Goal: Check status: Check status

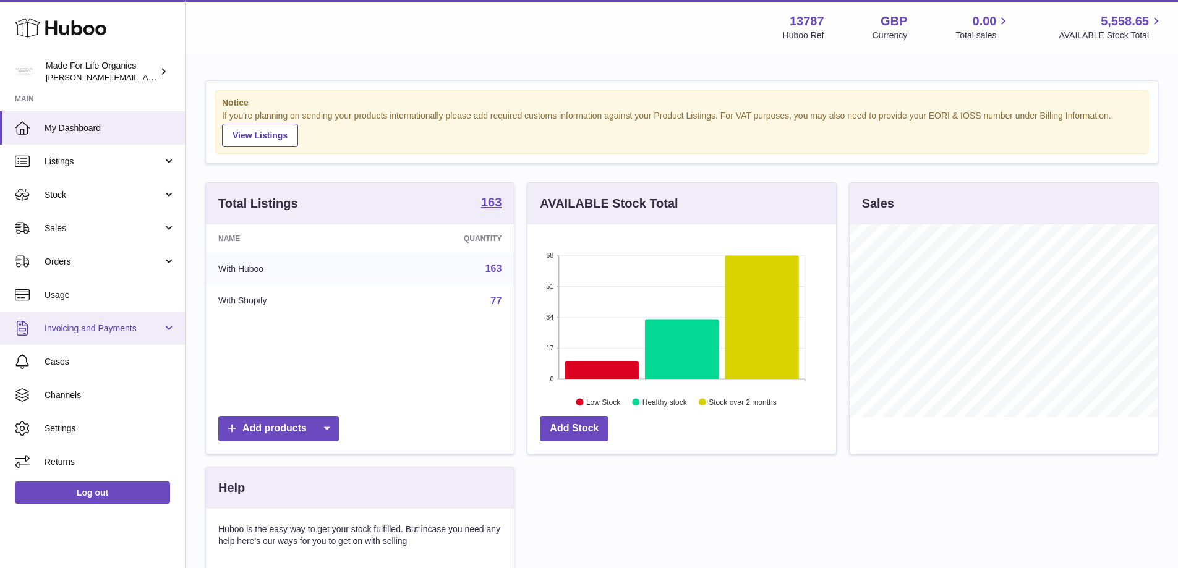
scroll to position [193, 309]
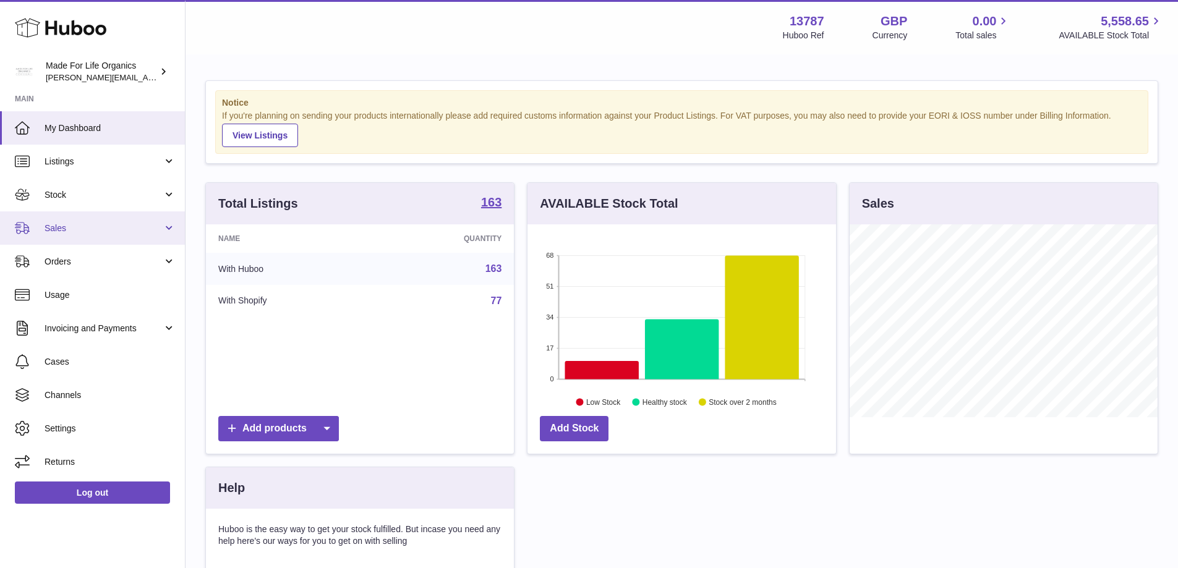
click at [40, 237] on link "Sales" at bounding box center [92, 227] width 185 height 33
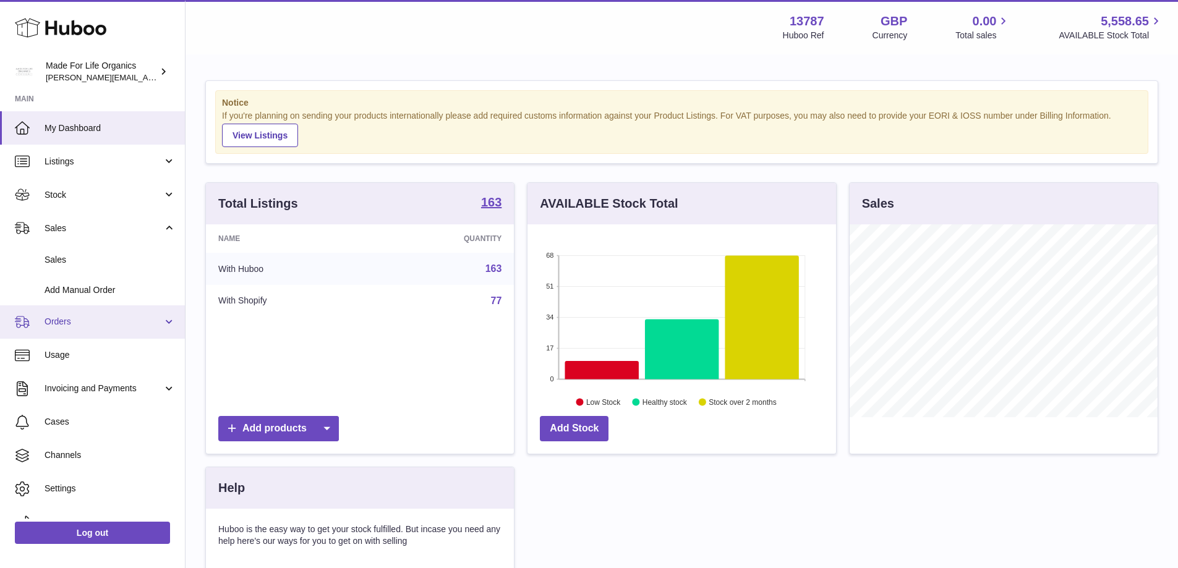
click at [57, 321] on span "Orders" at bounding box center [104, 322] width 118 height 12
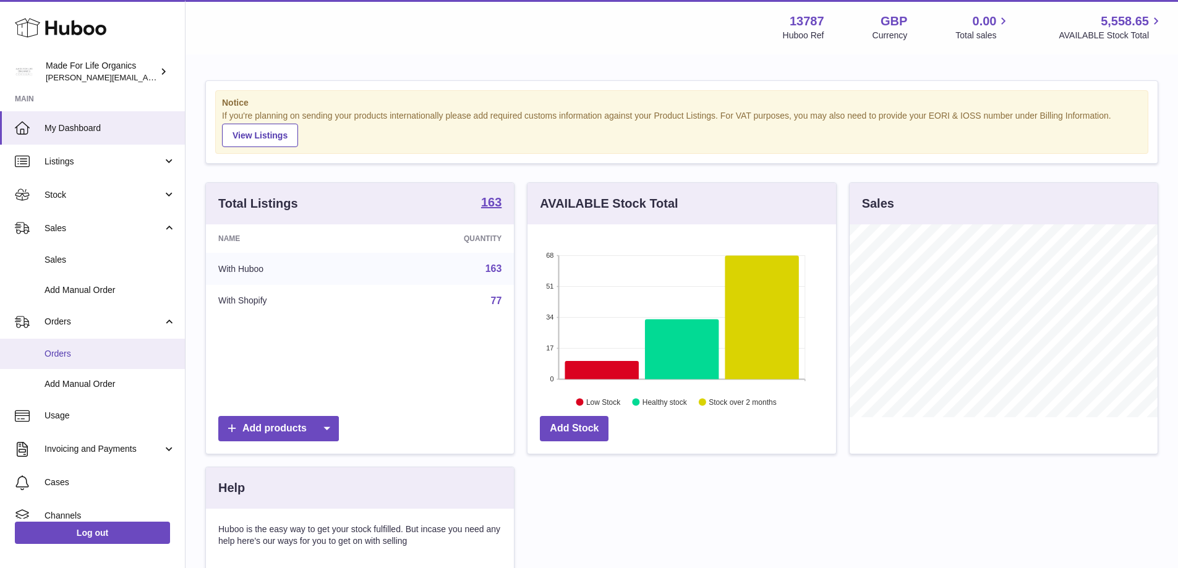
click at [75, 352] on span "Orders" at bounding box center [110, 354] width 131 height 12
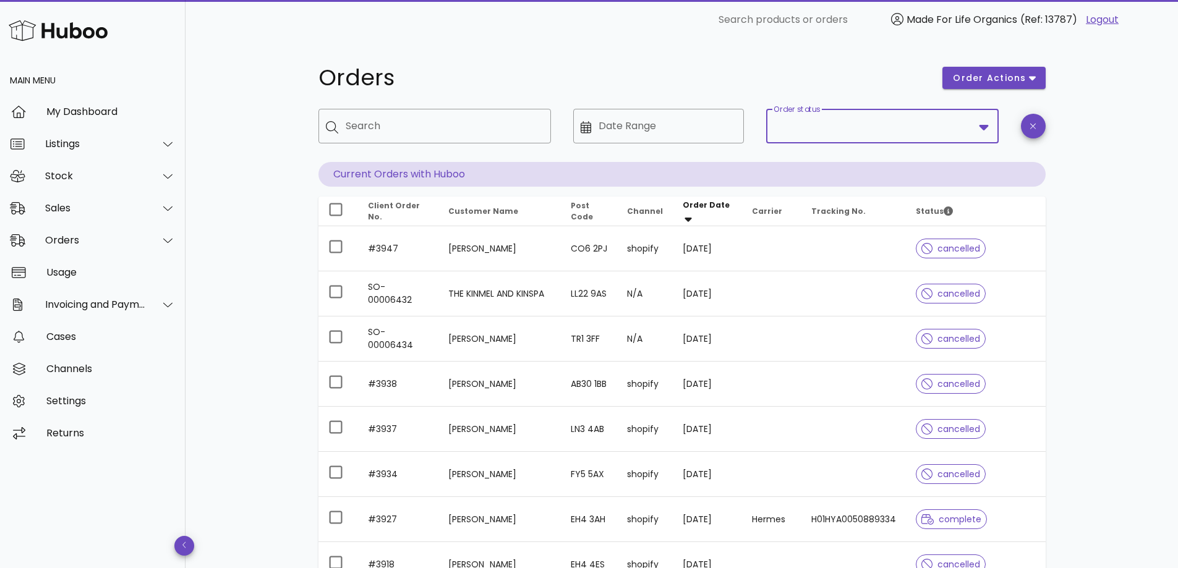
click at [971, 124] on input "Order status" at bounding box center [874, 126] width 200 height 20
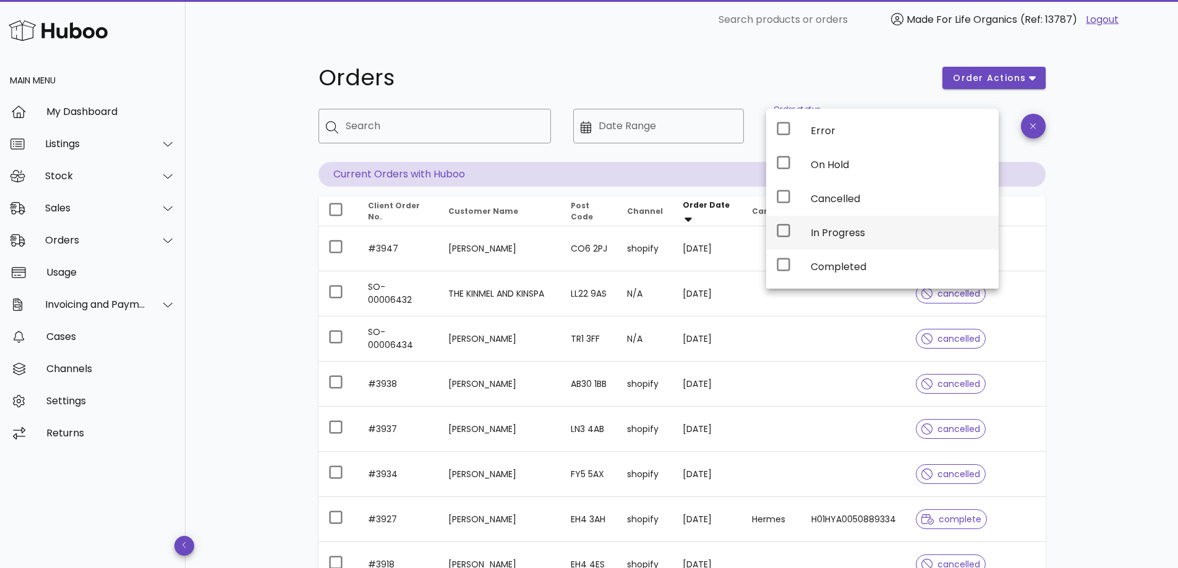
click at [918, 234] on div "In Progress" at bounding box center [900, 233] width 178 height 12
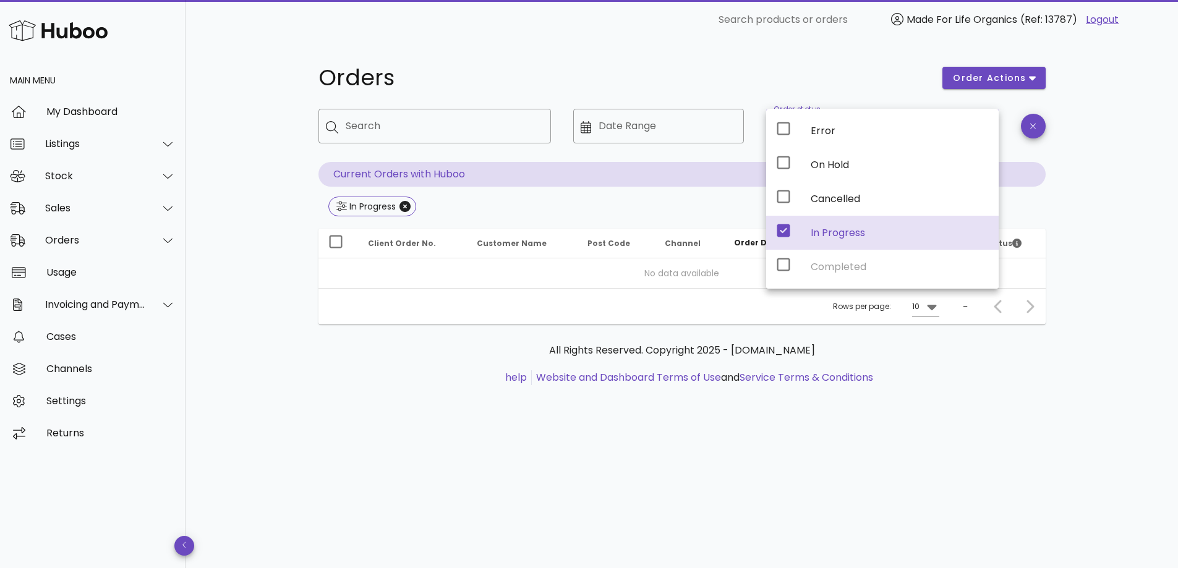
click at [901, 265] on div "Error On Hold Cancelled In Progress Completed" at bounding box center [882, 199] width 233 height 180
click at [789, 267] on div "Error On Hold Cancelled In Progress Completed" at bounding box center [882, 199] width 233 height 180
click at [785, 232] on icon at bounding box center [783, 230] width 13 height 13
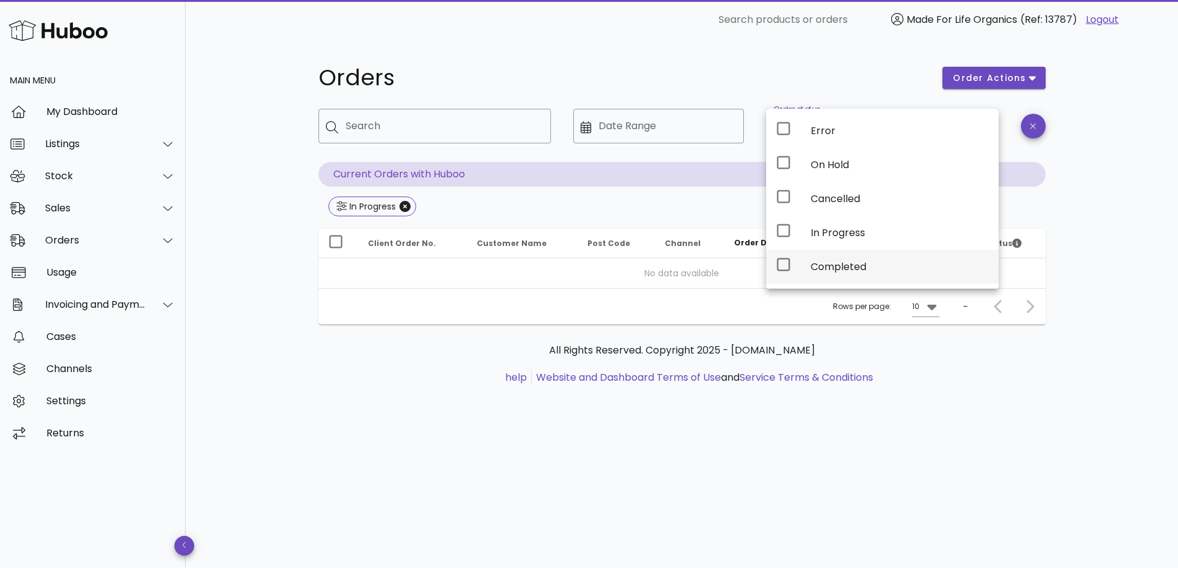
click at [781, 271] on icon at bounding box center [783, 264] width 13 height 13
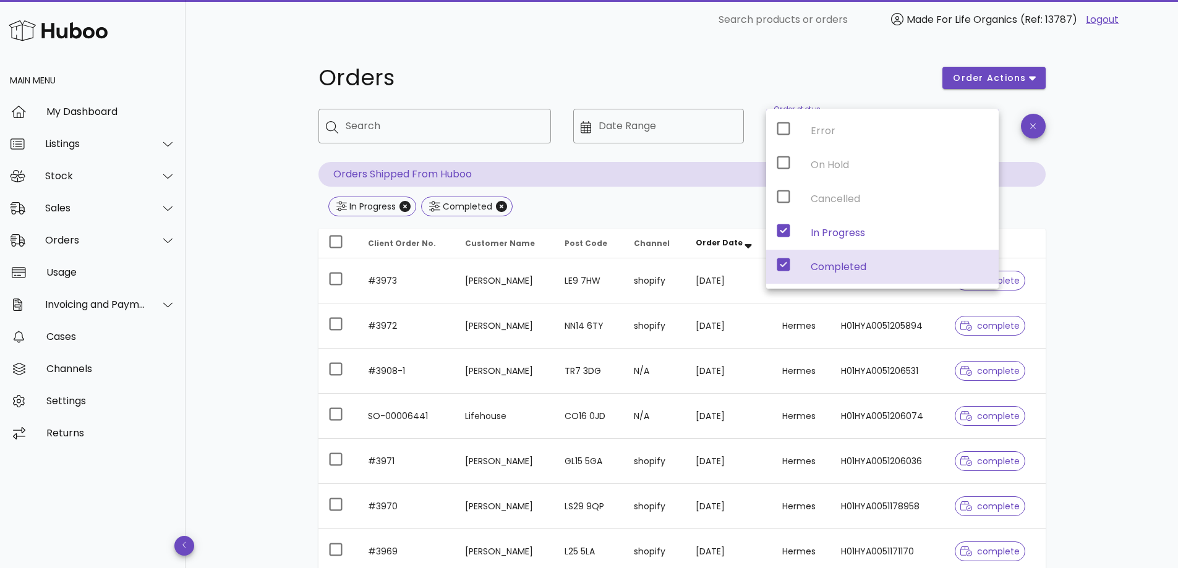
click at [781, 231] on div "Error On Hold Cancelled In Progress Completed" at bounding box center [882, 199] width 233 height 180
click at [1034, 126] on icon "button" at bounding box center [1033, 126] width 6 height 9
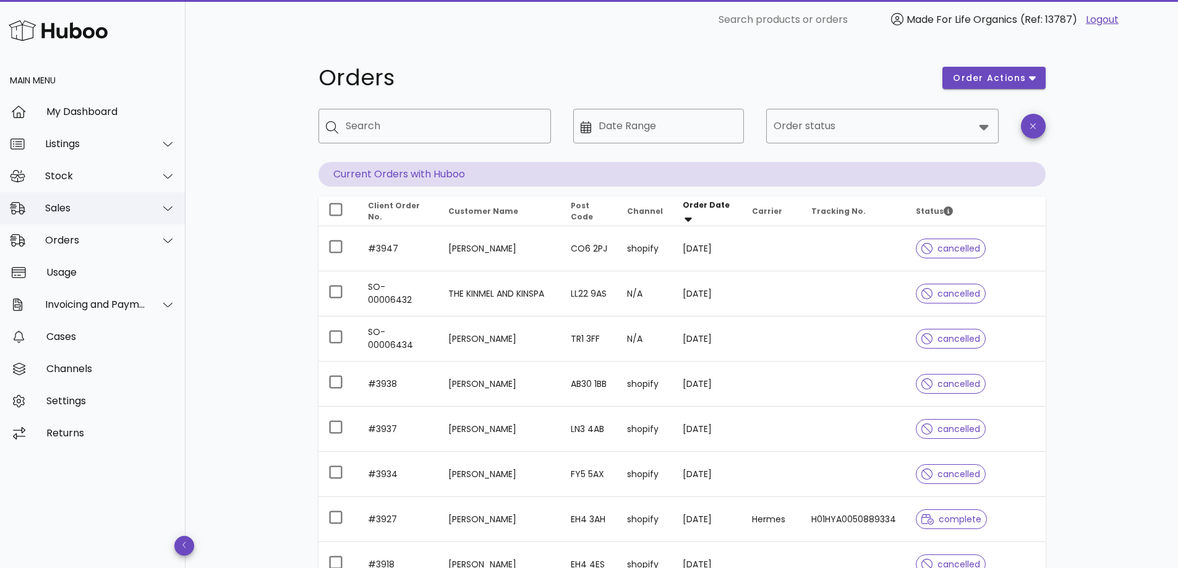
click at [63, 211] on div "Sales" at bounding box center [95, 208] width 101 height 12
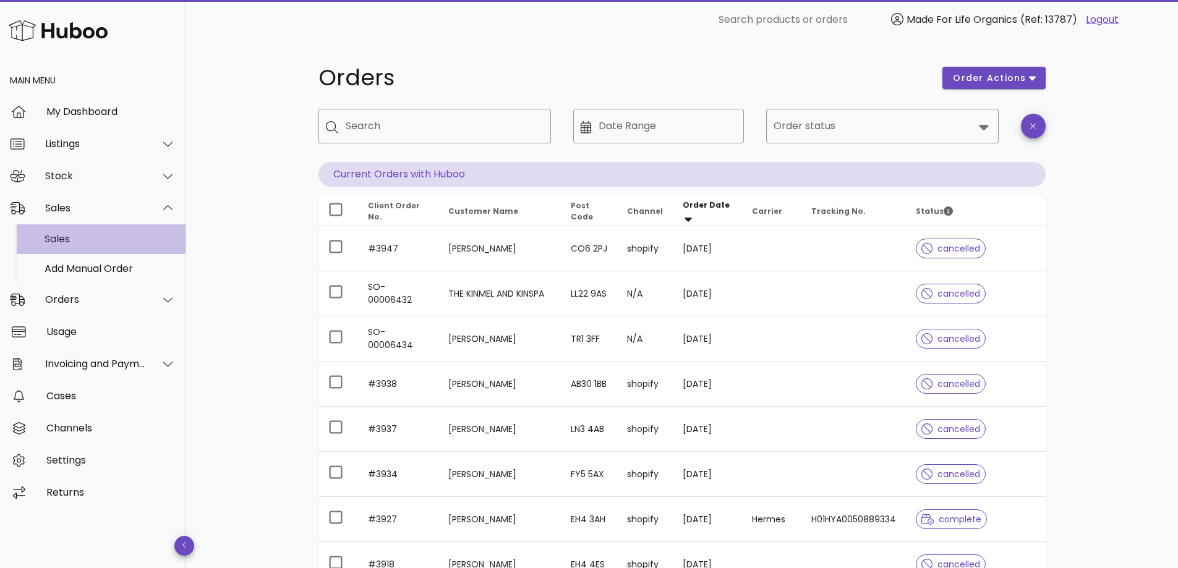
click at [63, 241] on div "Sales" at bounding box center [110, 239] width 131 height 12
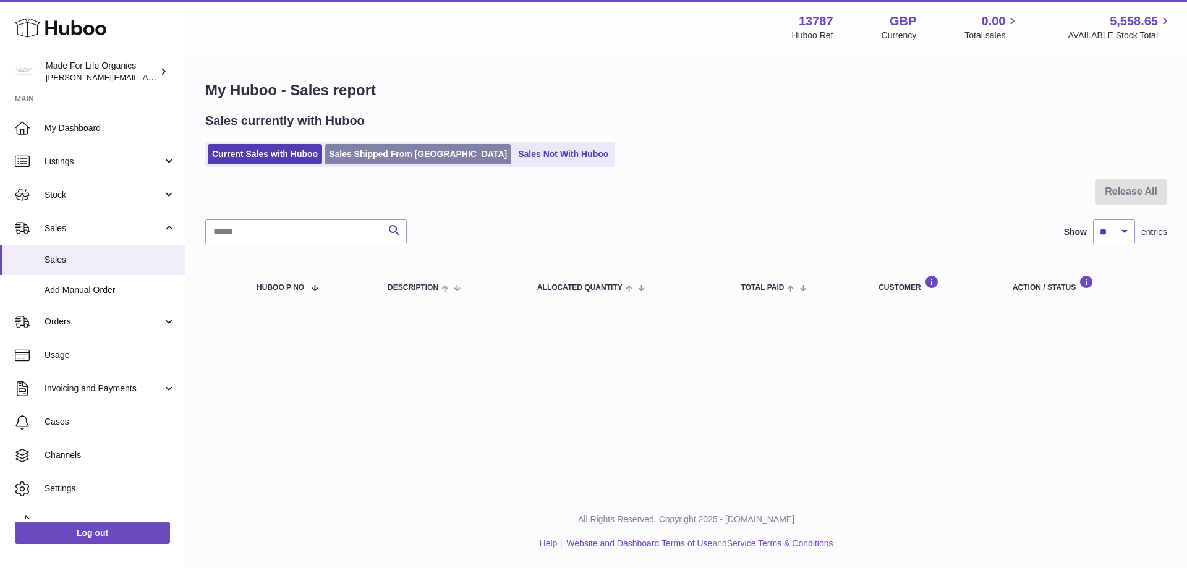
click at [374, 158] on link "Sales Shipped From Huboo" at bounding box center [418, 154] width 187 height 20
